Goal: Information Seeking & Learning: Check status

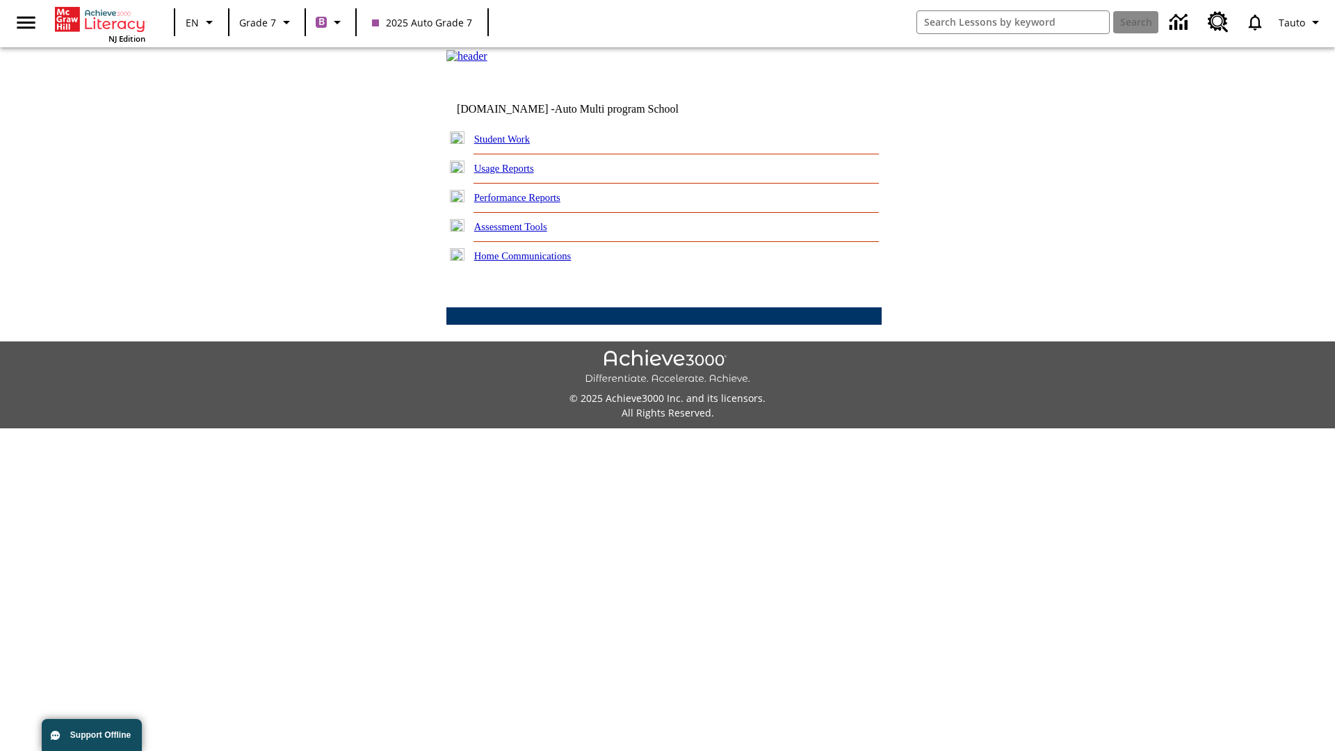
click at [532, 203] on link "Performance Reports" at bounding box center [517, 197] width 86 height 11
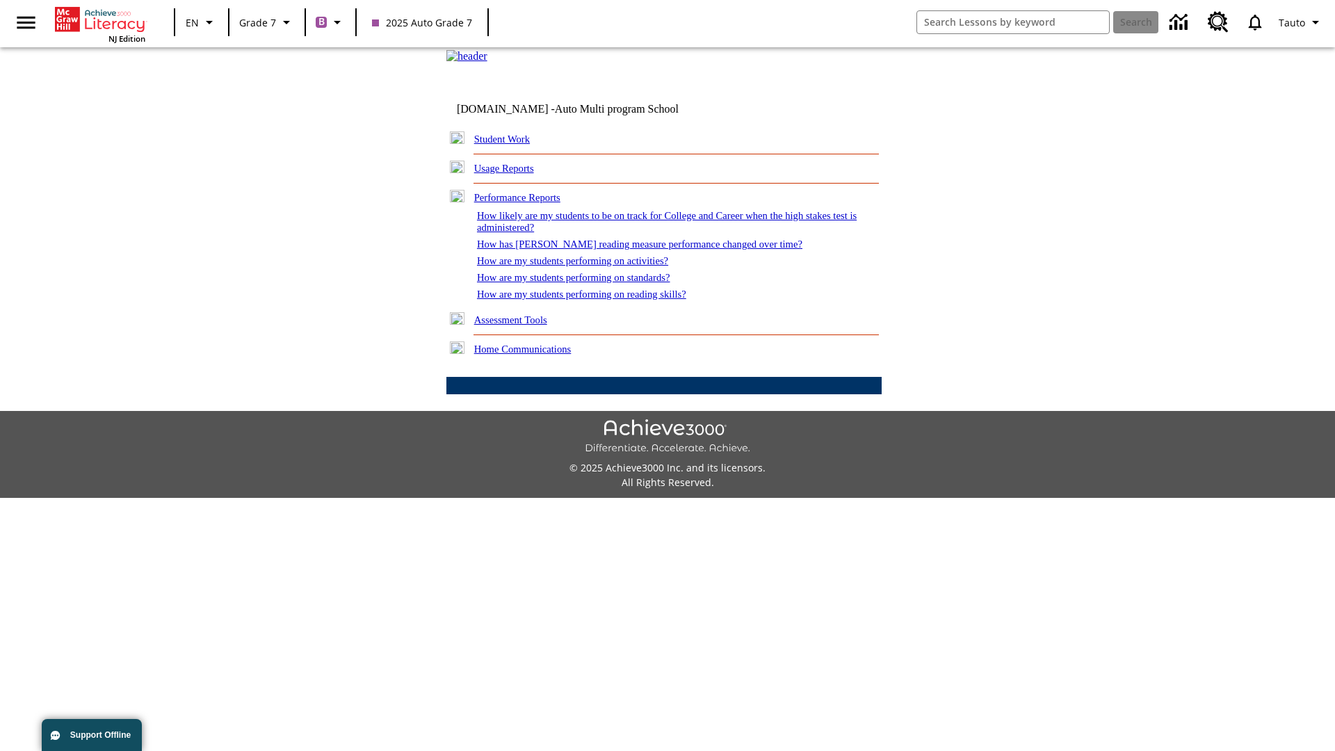
click at [596, 300] on link "How are my students performing on reading skills?" at bounding box center [581, 294] width 209 height 11
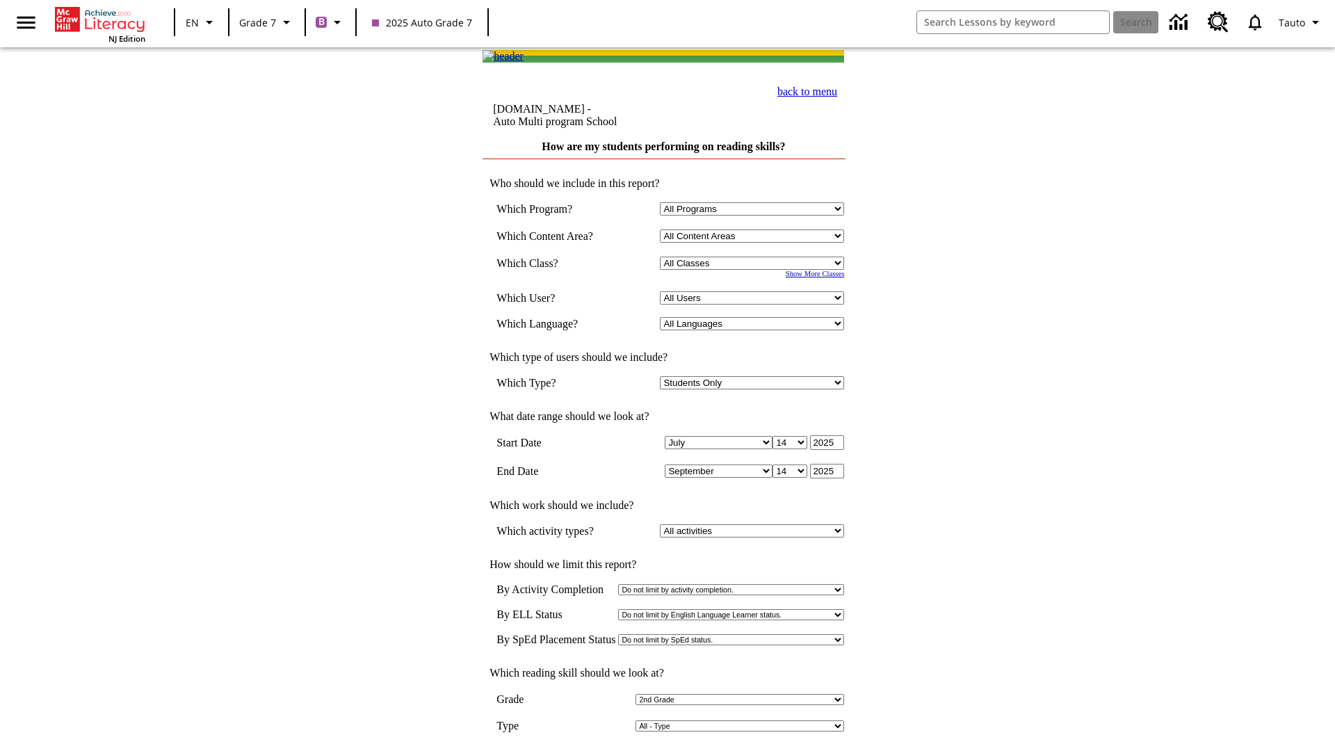
select select "2"
click at [665, 750] on input "View Report" at bounding box center [664, 765] width 67 height 15
select select "2348140"
